Goal: Task Accomplishment & Management: Manage account settings

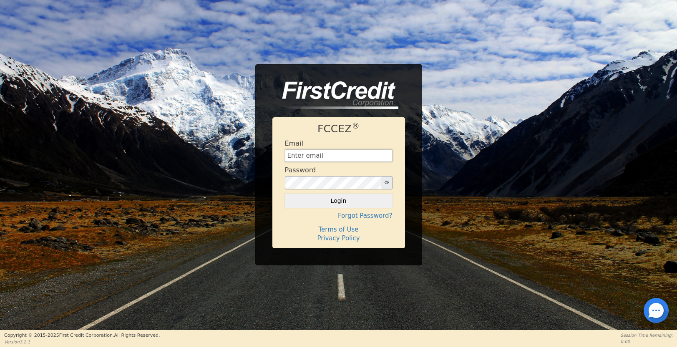
click at [321, 157] on input "text" at bounding box center [339, 155] width 108 height 13
type input "[EMAIL_ADDRESS][DOMAIN_NAME]"
click at [332, 203] on button "Login" at bounding box center [339, 200] width 108 height 14
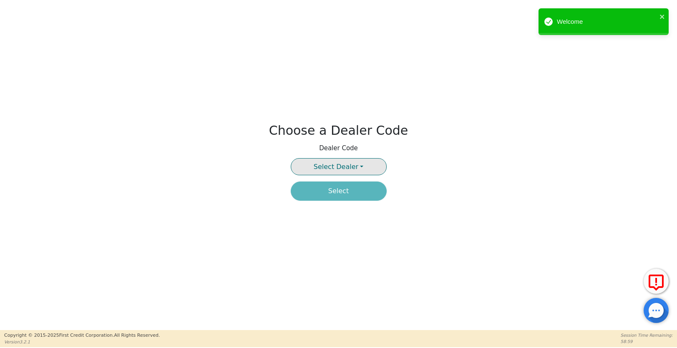
click at [339, 160] on button "Select Dealer" at bounding box center [339, 166] width 96 height 17
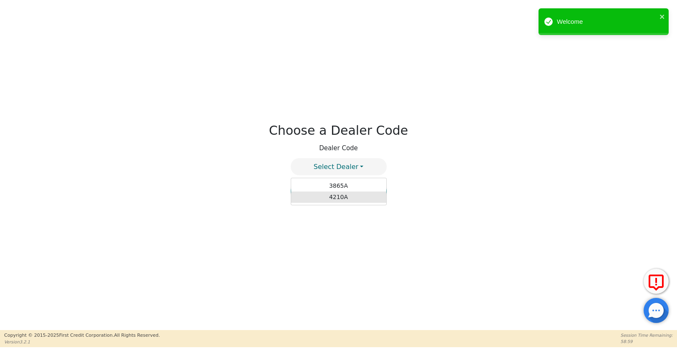
click at [336, 196] on link "4210A" at bounding box center [338, 196] width 95 height 11
click at [336, 195] on button "Select" at bounding box center [339, 190] width 96 height 19
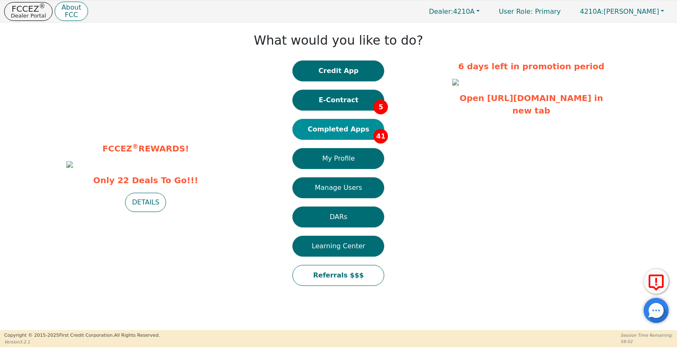
click at [331, 133] on button "Completed Apps 41" at bounding box center [338, 129] width 92 height 21
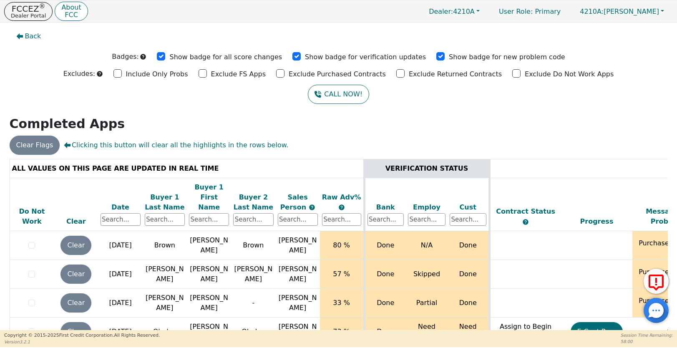
click at [115, 202] on div "Date" at bounding box center [120, 207] width 40 height 10
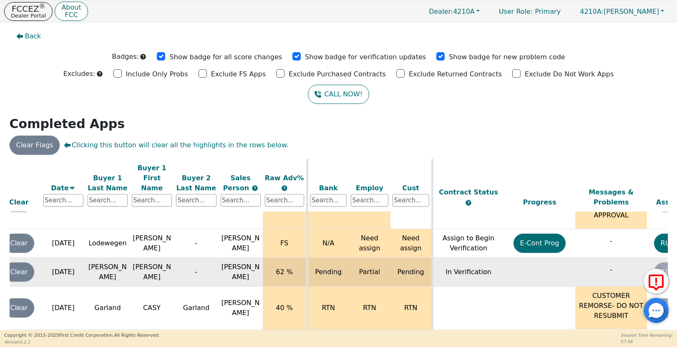
scroll to position [84, 60]
